Goal: Obtain resource: Download file/media

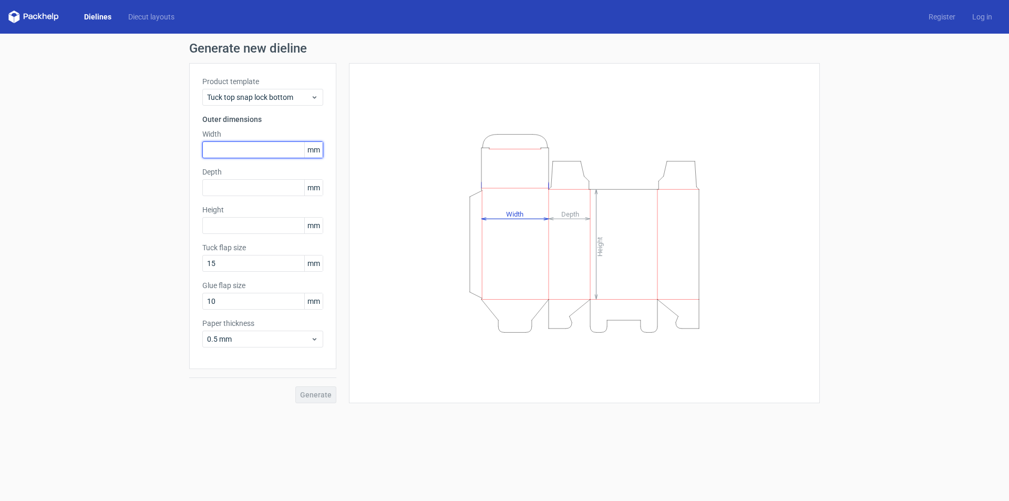
click at [248, 147] on input "text" at bounding box center [262, 149] width 121 height 17
drag, startPoint x: 235, startPoint y: 151, endPoint x: 137, endPoint y: 152, distance: 97.7
click at [137, 152] on div "Generate new dieline Product template Tuck top snap lock bottom Outer dimension…" at bounding box center [504, 223] width 1009 height 378
type input "55"
click at [251, 190] on input "text" at bounding box center [262, 187] width 121 height 17
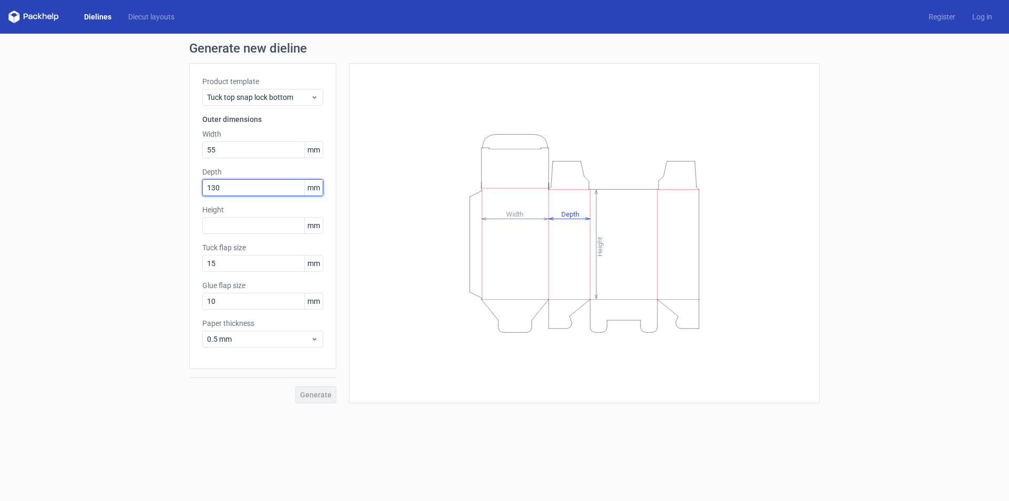
drag, startPoint x: 231, startPoint y: 188, endPoint x: 100, endPoint y: 189, distance: 131.4
click at [92, 185] on div "Generate new dieline Product template Tuck top snap lock bottom Outer dimension…" at bounding box center [504, 223] width 1009 height 378
type input "45"
click at [240, 222] on input "text" at bounding box center [262, 225] width 121 height 17
type input "130"
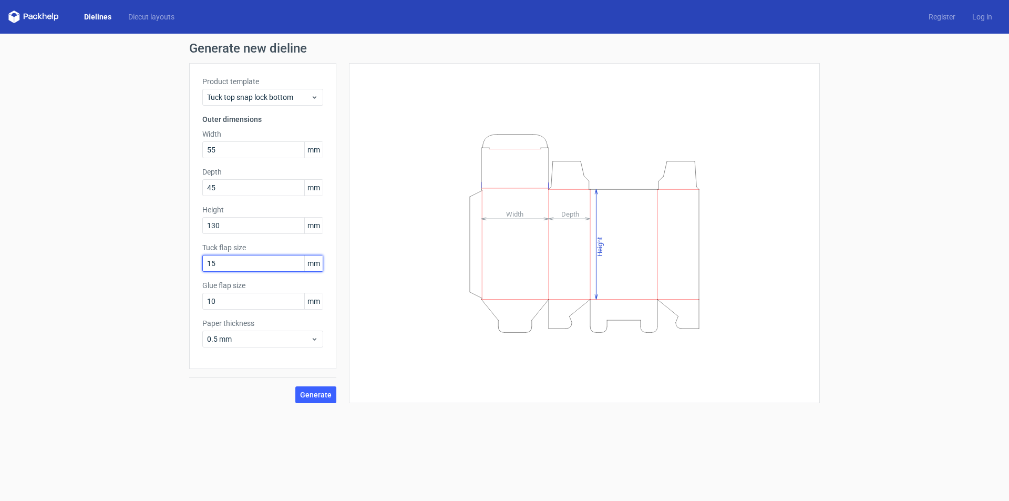
click at [259, 265] on input "15" at bounding box center [262, 263] width 121 height 17
click at [262, 308] on input "10" at bounding box center [262, 301] width 121 height 17
click at [253, 330] on div "Paper thickness 0.5 mm" at bounding box center [262, 332] width 121 height 29
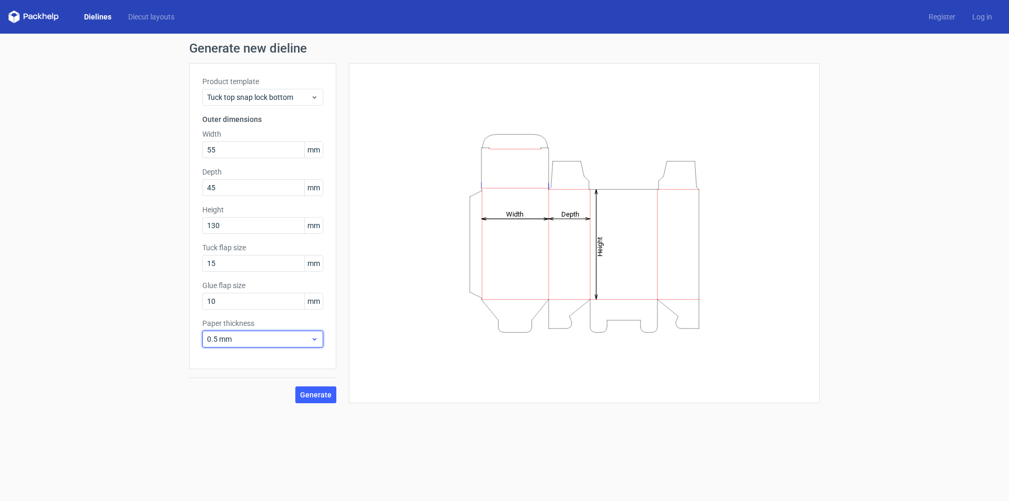
click at [257, 338] on span "0.5 mm" at bounding box center [259, 339] width 104 height 11
click at [241, 363] on div "0.4 mm" at bounding box center [262, 362] width 112 height 17
click at [321, 397] on span "Generate" at bounding box center [316, 394] width 32 height 7
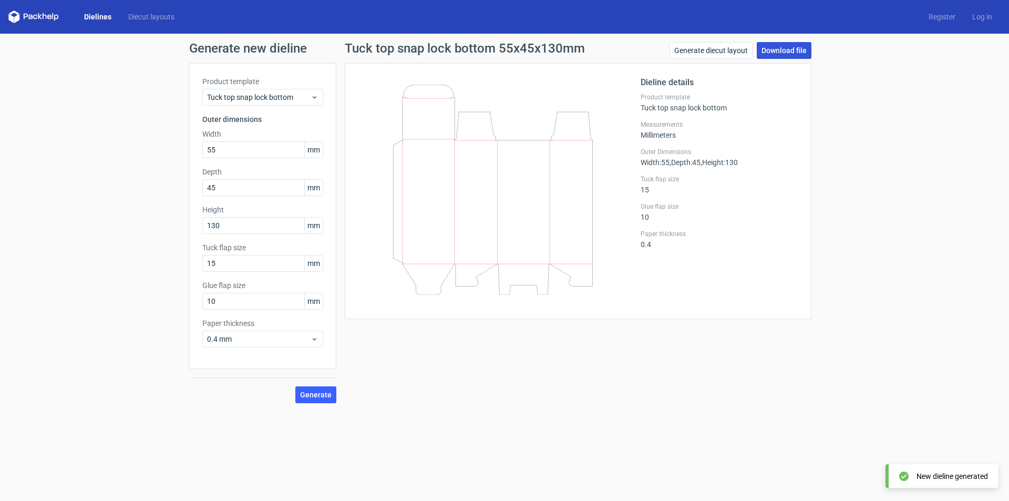
click at [778, 50] on link "Download file" at bounding box center [784, 50] width 55 height 17
